Goal: Information Seeking & Learning: Learn about a topic

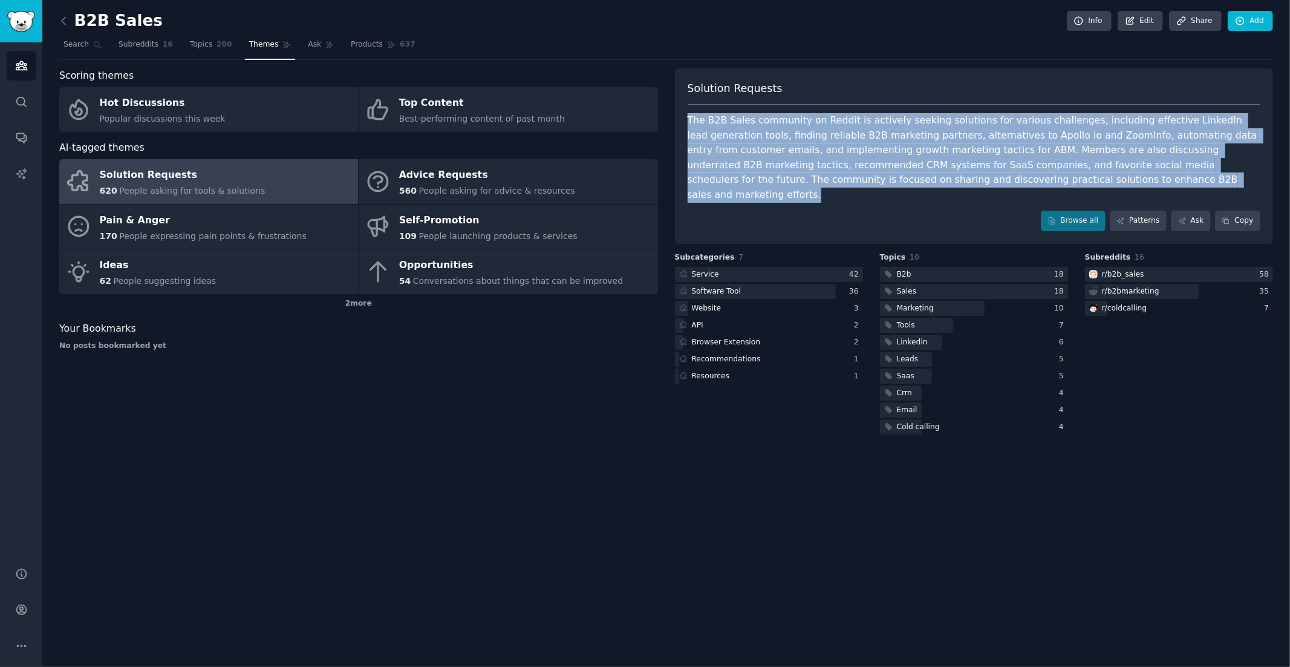
click at [301, 177] on link "Solution Requests 620 People asking for tools & solutions" at bounding box center [208, 181] width 299 height 45
click at [300, 177] on link "Solution Requests 620 People asking for tools & solutions" at bounding box center [208, 181] width 299 height 45
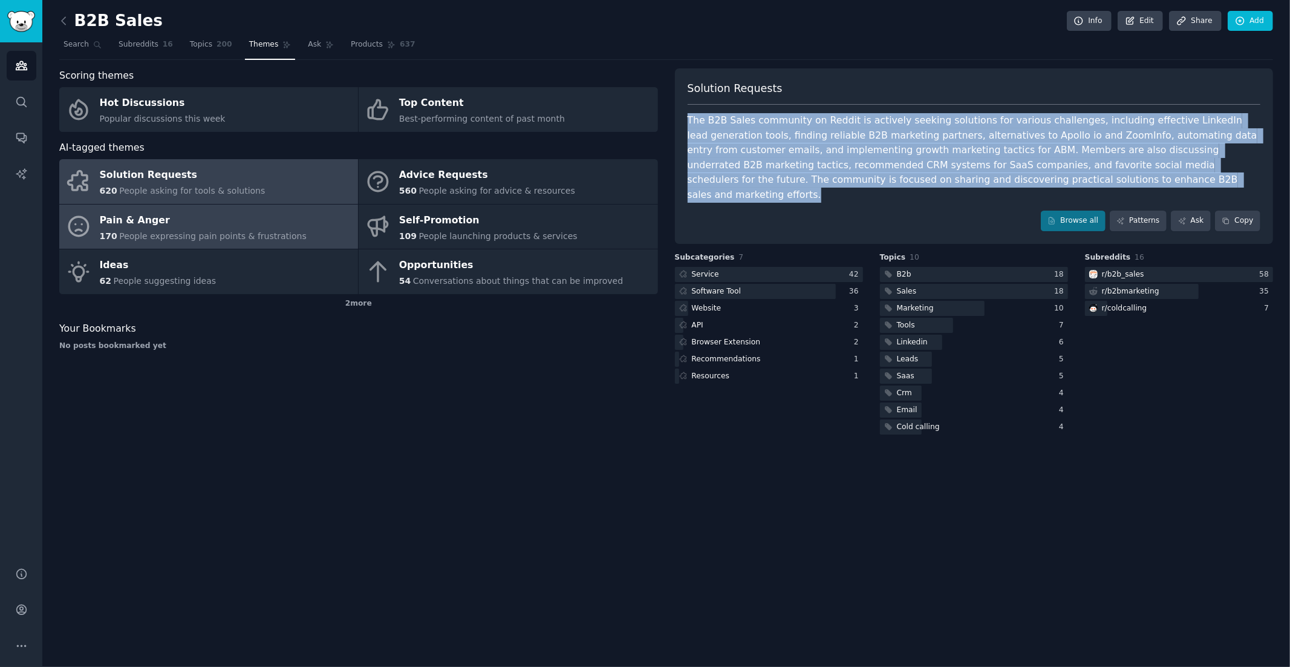
click at [276, 225] on div "Pain & Anger" at bounding box center [203, 219] width 207 height 19
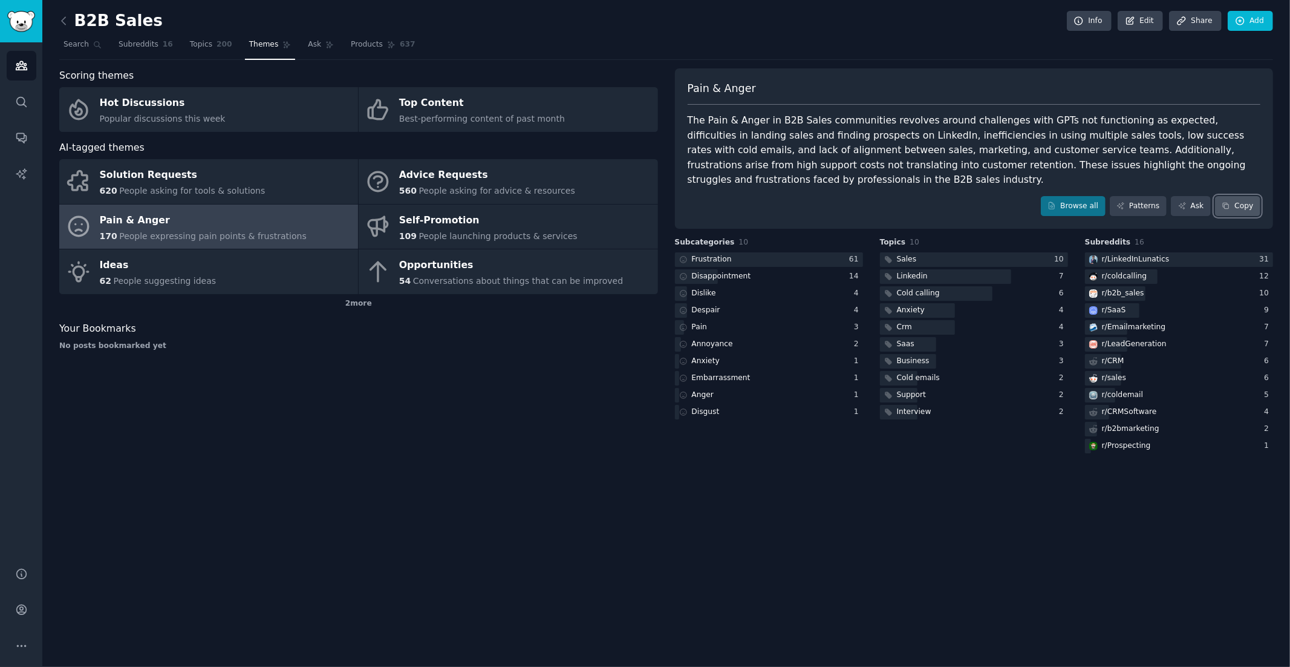
click at [1234, 198] on button "Copy" at bounding box center [1237, 206] width 45 height 21
click at [1184, 210] on link "Ask" at bounding box center [1191, 206] width 40 height 21
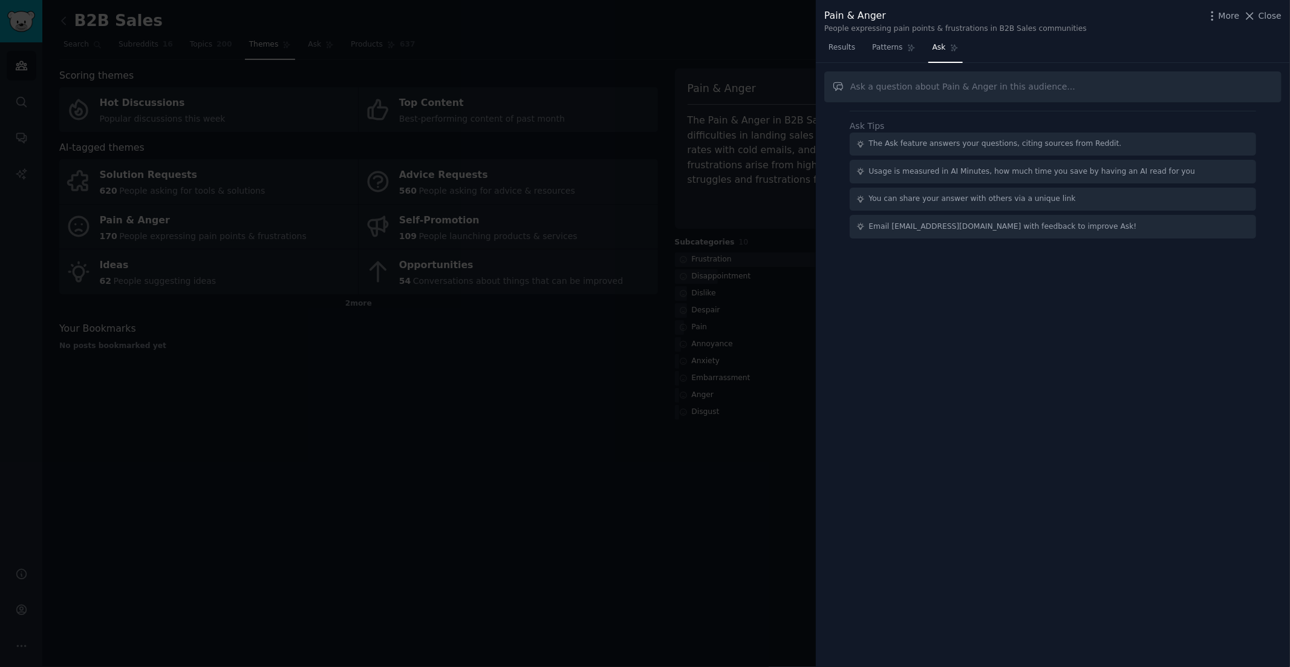
click at [805, 189] on div at bounding box center [645, 333] width 1290 height 667
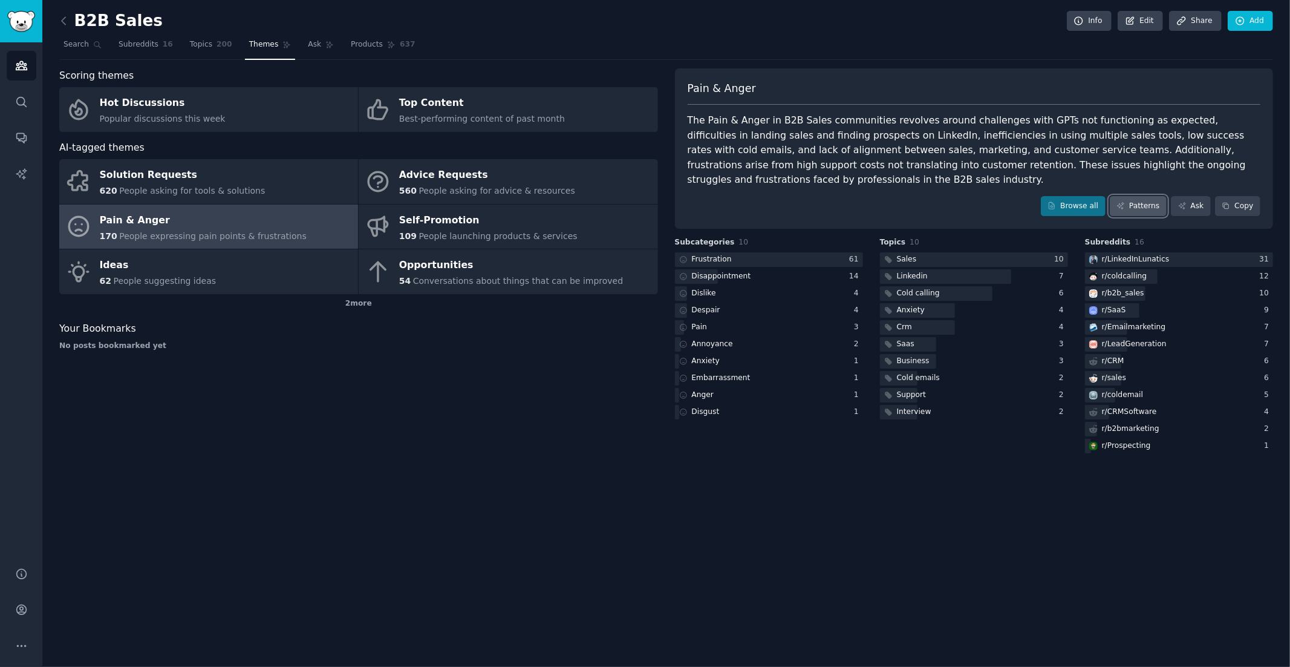
click at [1137, 203] on link "Patterns" at bounding box center [1138, 206] width 57 height 21
